Goal: Task Accomplishment & Management: Manage account settings

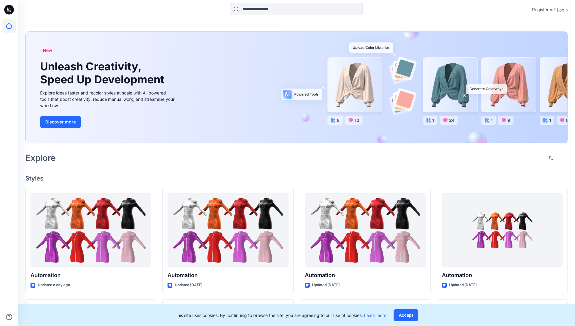
click at [561, 10] on p "Login" at bounding box center [562, 10] width 11 height 6
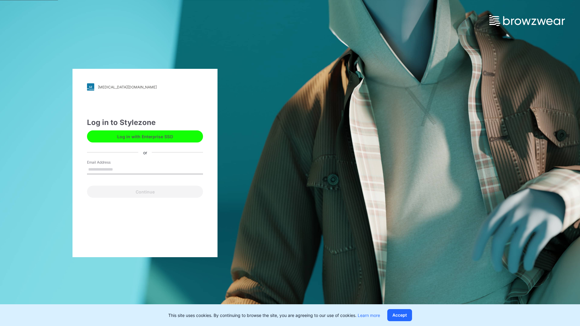
click at [119, 169] on input "Email Address" at bounding box center [145, 169] width 116 height 9
type input "**********"
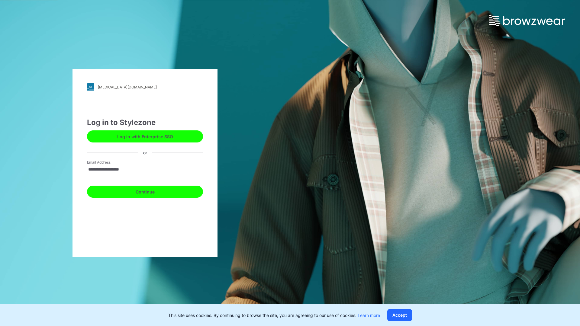
click at [152, 191] on button "Continue" at bounding box center [145, 192] width 116 height 12
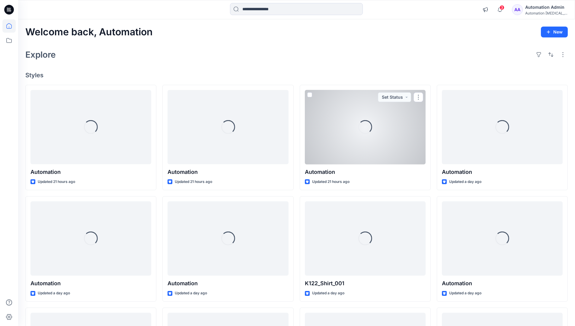
click at [11, 26] on icon at bounding box center [8, 25] width 5 height 5
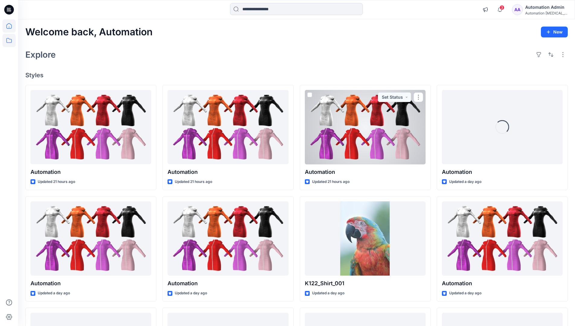
click at [11, 40] on icon at bounding box center [8, 40] width 13 height 13
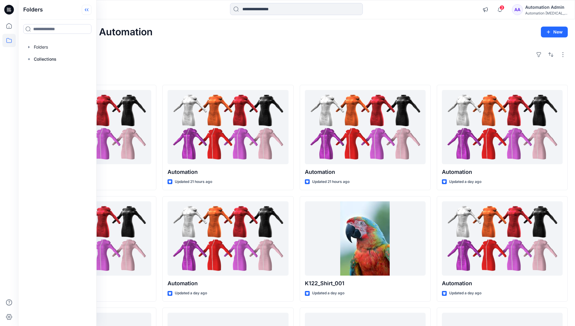
click at [88, 11] on icon at bounding box center [87, 10] width 10 height 10
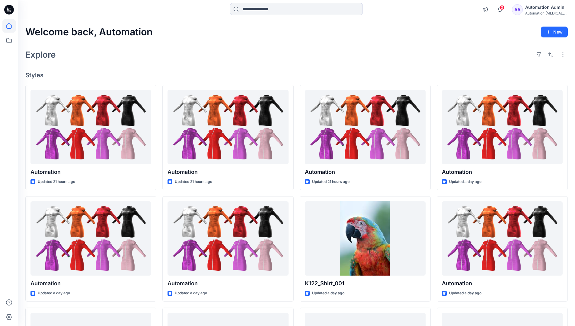
click at [545, 10] on div "Automation Admin" at bounding box center [546, 7] width 42 height 7
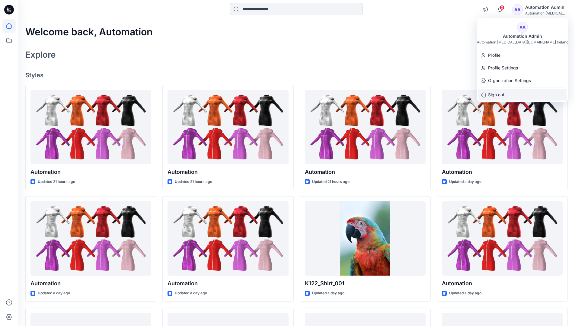
click at [493, 95] on p "Sign out" at bounding box center [496, 94] width 16 height 11
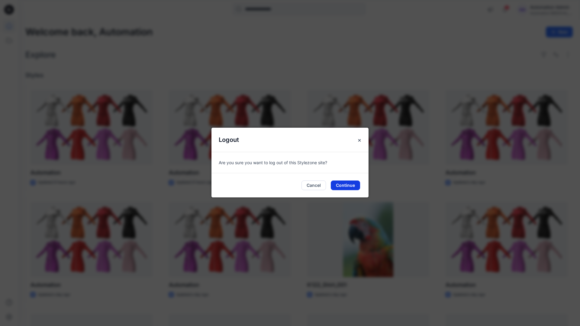
click at [335, 186] on button "Continue" at bounding box center [345, 186] width 29 height 10
